Goal: Task Accomplishment & Management: Manage account settings

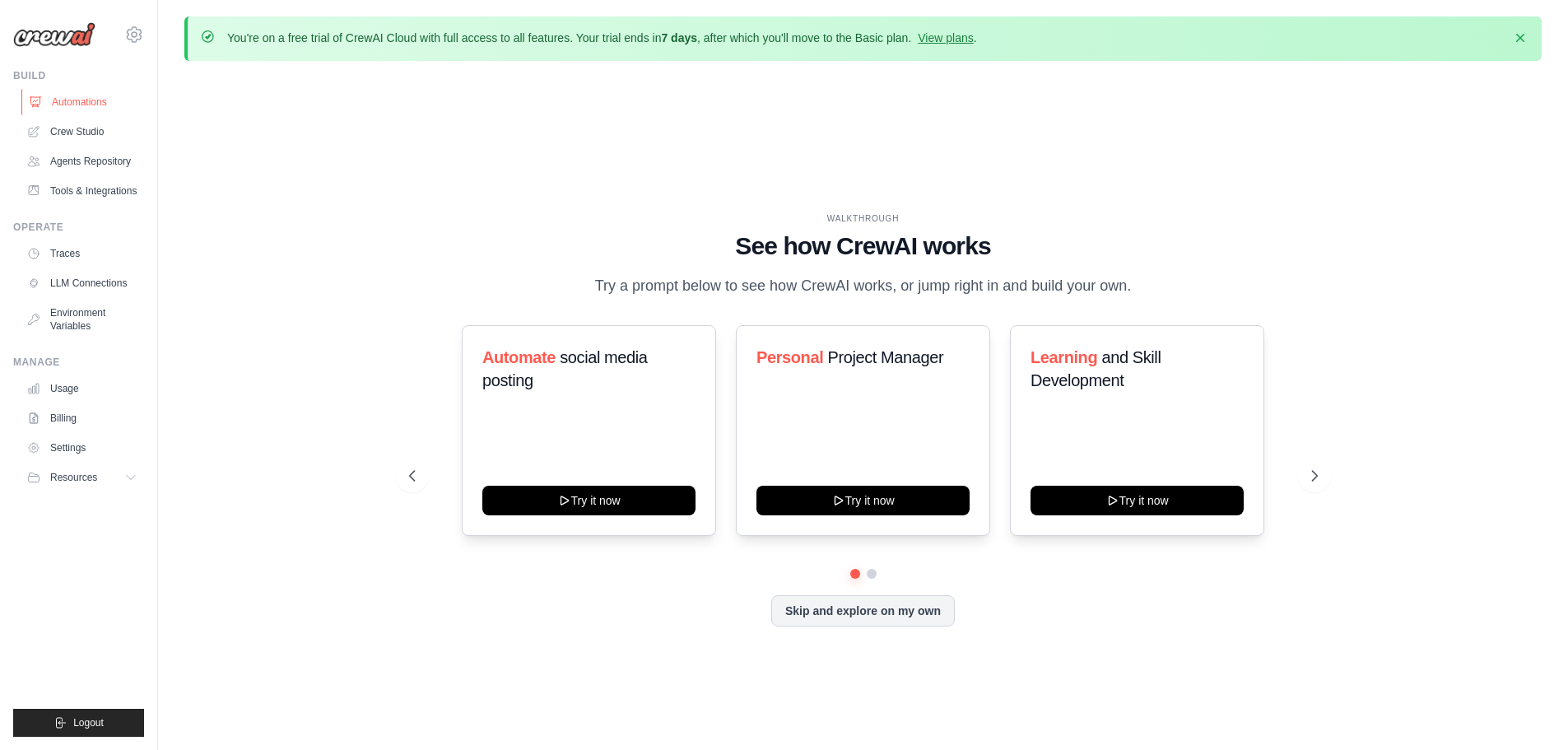
click at [75, 99] on link "Automations" at bounding box center [83, 102] width 124 height 27
click at [59, 444] on link "Settings" at bounding box center [83, 448] width 124 height 27
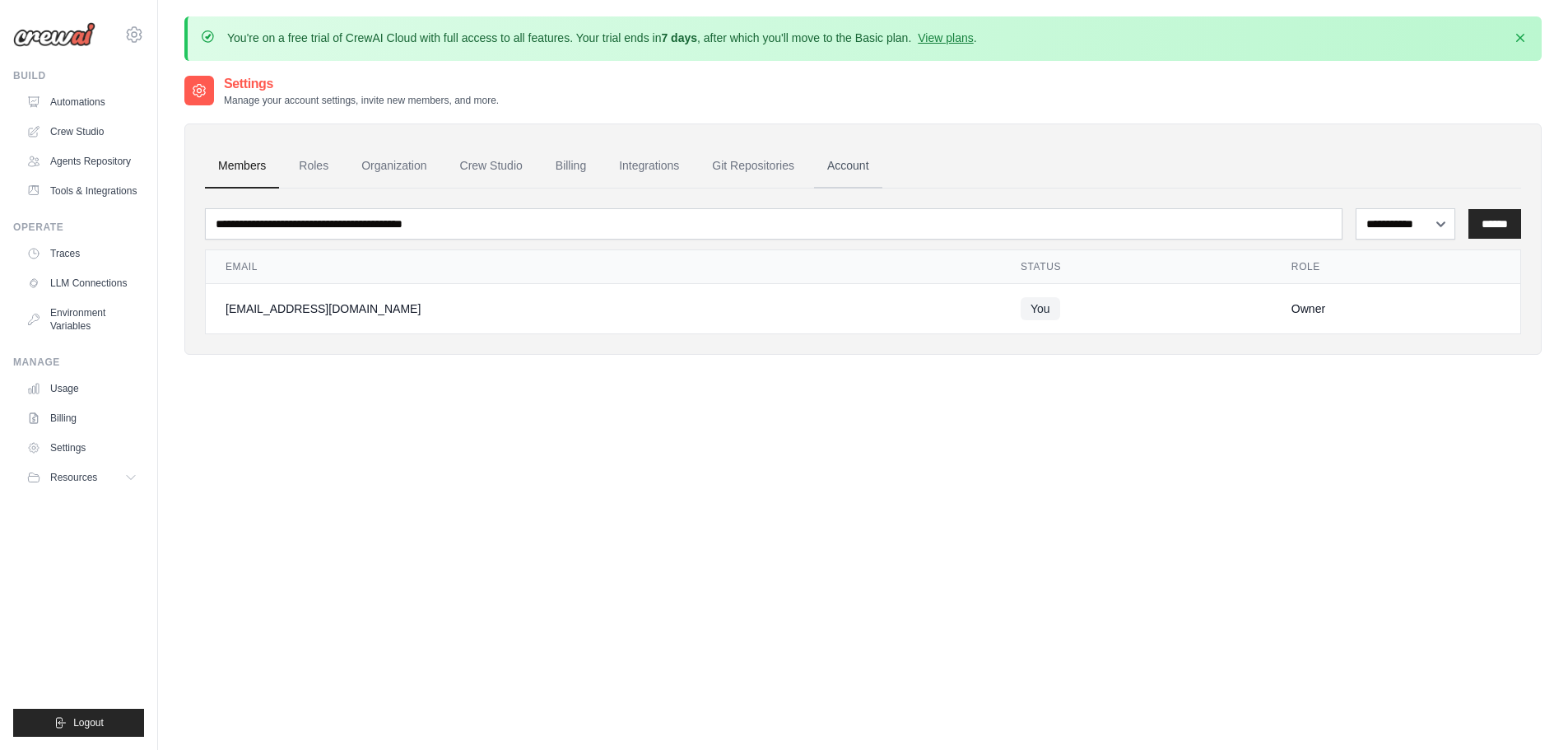
click at [856, 168] on link "Account" at bounding box center [847, 166] width 68 height 44
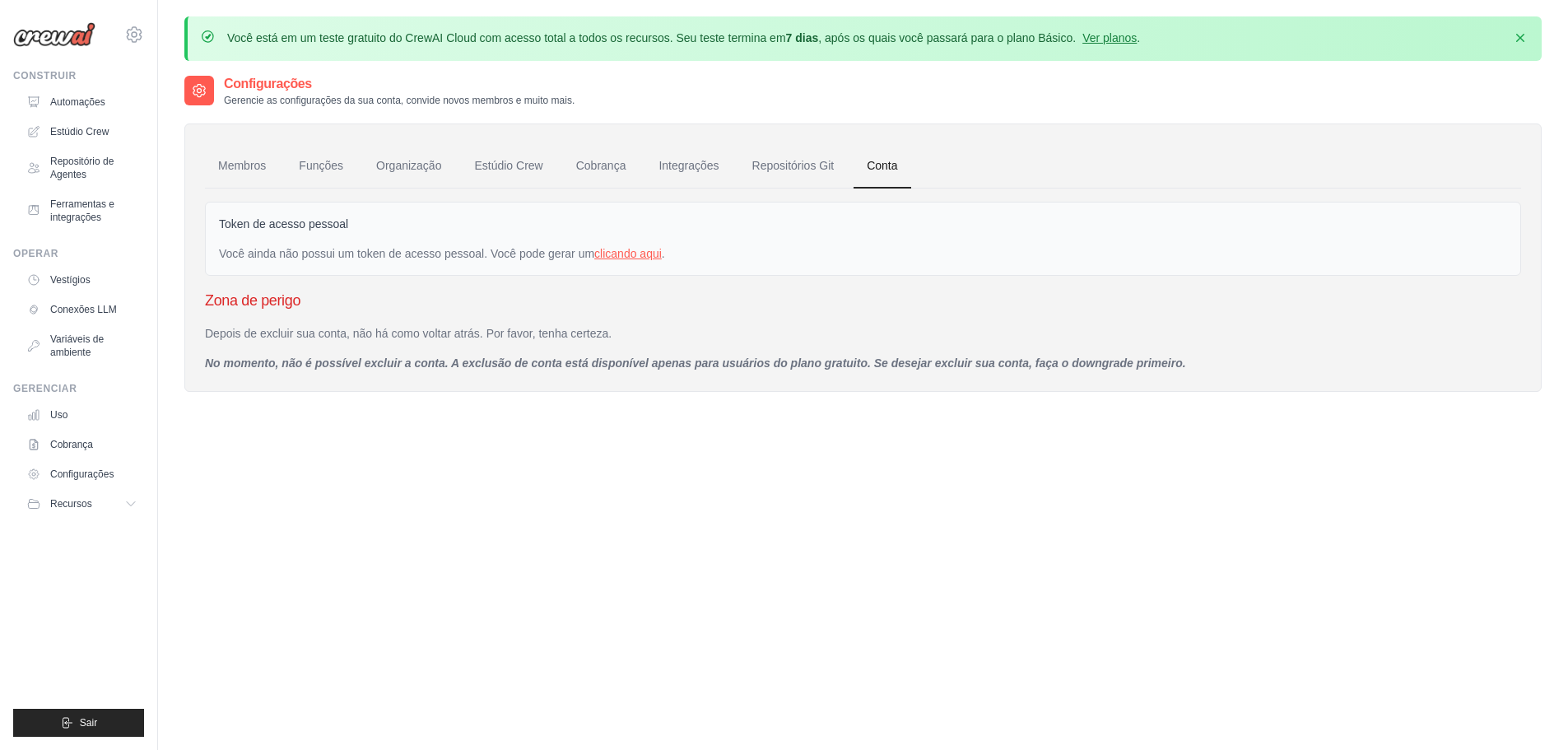
click at [638, 256] on font "clicando aqui" at bounding box center [627, 254] width 67 height 13
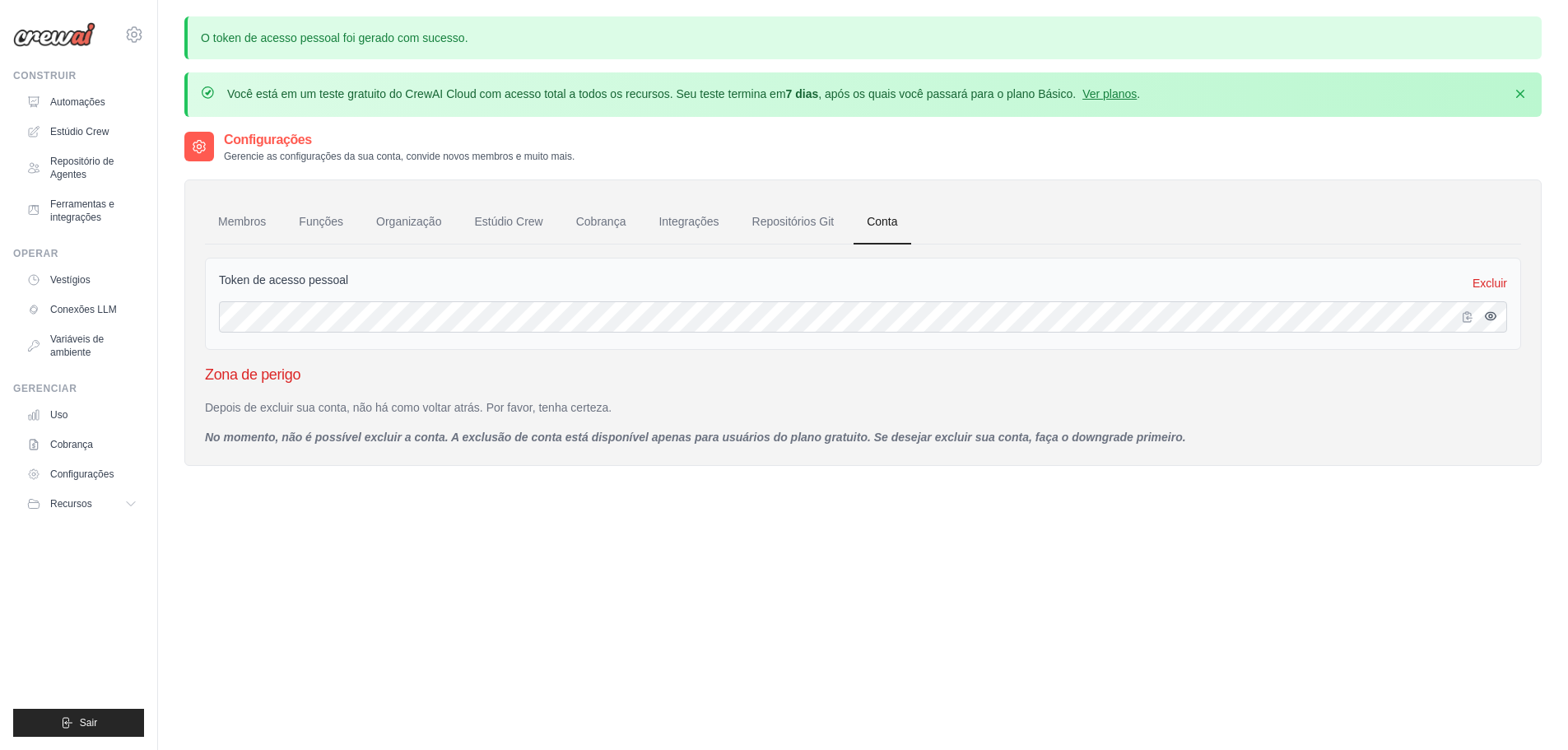
click at [1491, 316] on icon "button" at bounding box center [1490, 316] width 13 height 13
